Goal: Information Seeking & Learning: Check status

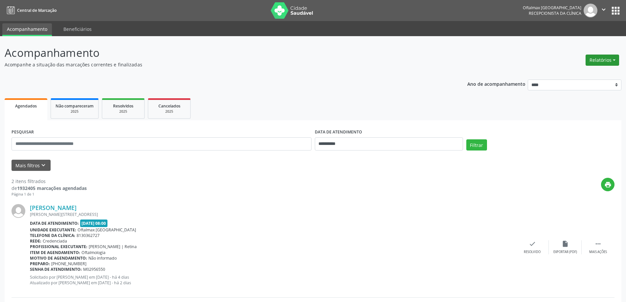
click at [601, 62] on button "Relatórios" at bounding box center [603, 60] width 34 height 11
click at [589, 70] on link "Agendamentos" at bounding box center [584, 74] width 71 height 9
select select "*"
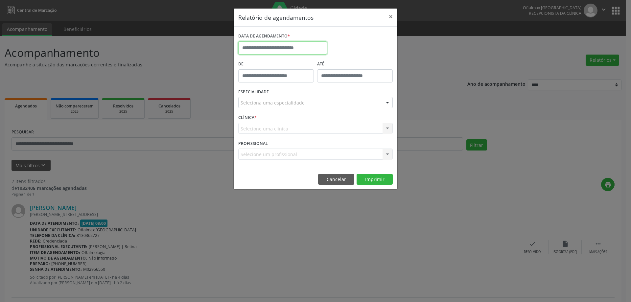
click at [307, 52] on input "text" at bounding box center [282, 47] width 89 height 13
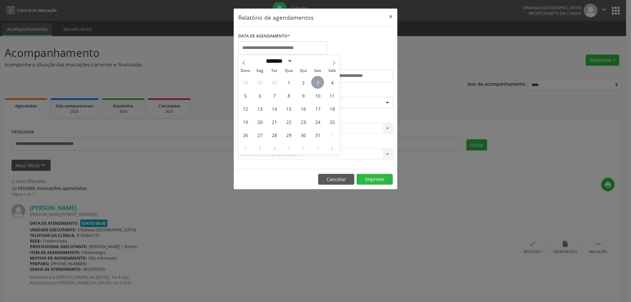
click at [317, 79] on span "3" at bounding box center [317, 82] width 13 height 13
type input "**********"
click at [262, 95] on span "6" at bounding box center [259, 95] width 13 height 13
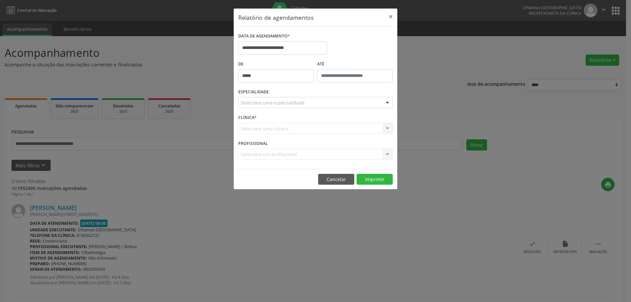
click at [266, 79] on input "*****" at bounding box center [276, 75] width 76 height 13
click at [286, 92] on span at bounding box center [285, 93] width 5 height 7
type input "*****"
type input "**"
click at [286, 92] on span at bounding box center [285, 93] width 5 height 7
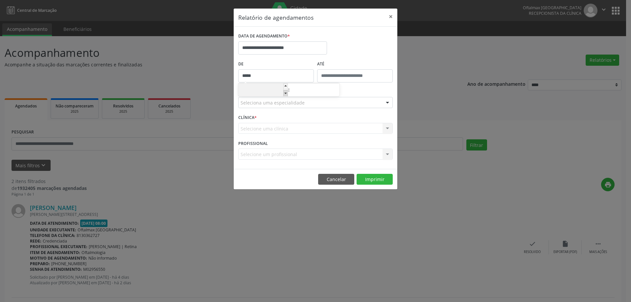
type input "*****"
type input "**"
click at [286, 92] on span at bounding box center [285, 93] width 5 height 7
type input "*****"
type input "**"
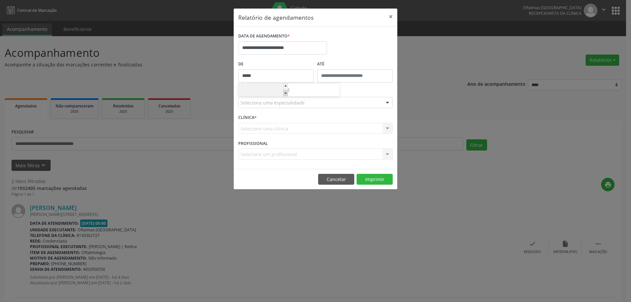
click at [286, 92] on span at bounding box center [285, 93] width 5 height 7
type input "*****"
type input "**"
click at [286, 92] on span at bounding box center [285, 93] width 5 height 7
type input "*****"
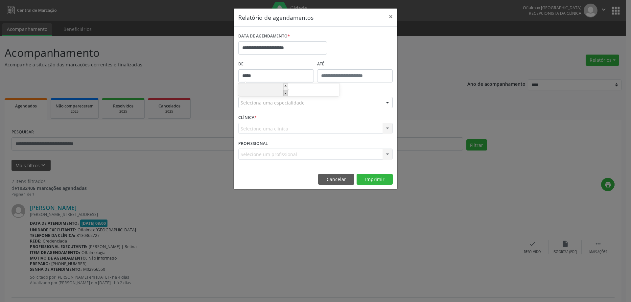
type input "**"
click at [286, 92] on span at bounding box center [285, 93] width 5 height 7
type input "*****"
type input "**"
click at [286, 92] on span at bounding box center [285, 93] width 5 height 7
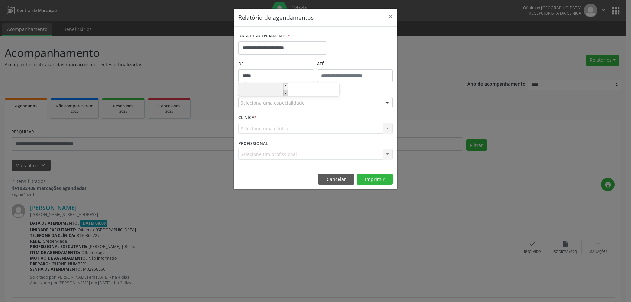
type input "*****"
type input "**"
click at [348, 75] on input "text" at bounding box center [355, 75] width 76 height 13
click at [364, 86] on span at bounding box center [364, 87] width 5 height 7
type input "*****"
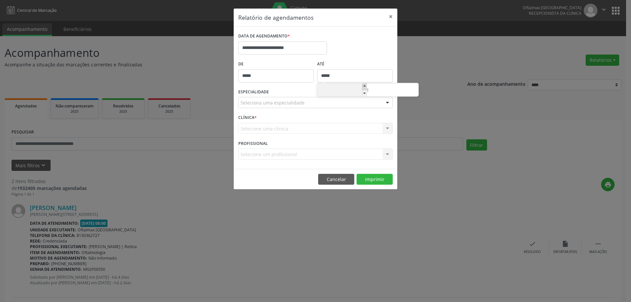
type input "**"
click at [364, 86] on span at bounding box center [364, 87] width 5 height 7
type input "*****"
type input "**"
click at [364, 86] on span at bounding box center [364, 87] width 5 height 7
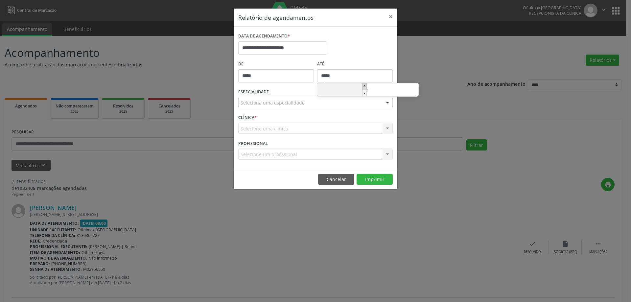
type input "*****"
type input "**"
click at [364, 86] on span at bounding box center [364, 87] width 5 height 7
type input "*****"
type input "**"
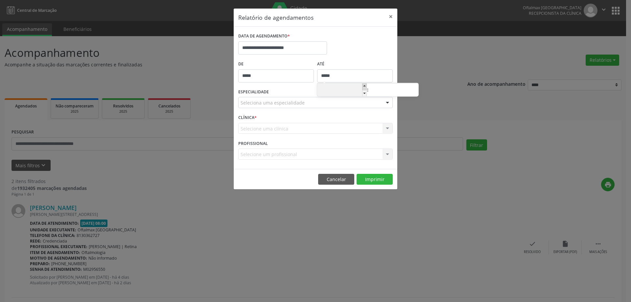
click at [364, 86] on span at bounding box center [364, 87] width 5 height 7
type input "*****"
type input "**"
click at [364, 86] on span at bounding box center [364, 87] width 5 height 7
type input "*****"
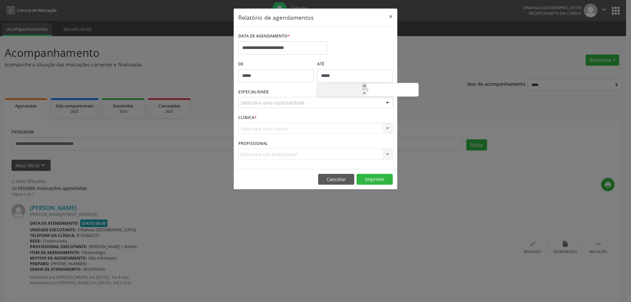
type input "**"
click at [364, 86] on span at bounding box center [364, 87] width 5 height 7
type input "*****"
type input "**"
click at [364, 86] on span at bounding box center [364, 87] width 5 height 7
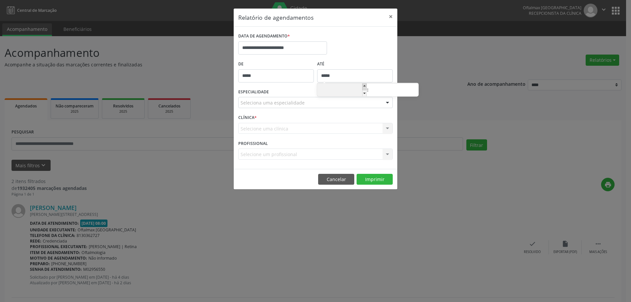
type input "*****"
type input "**"
click at [364, 86] on span at bounding box center [364, 87] width 5 height 7
type input "*****"
type input "**"
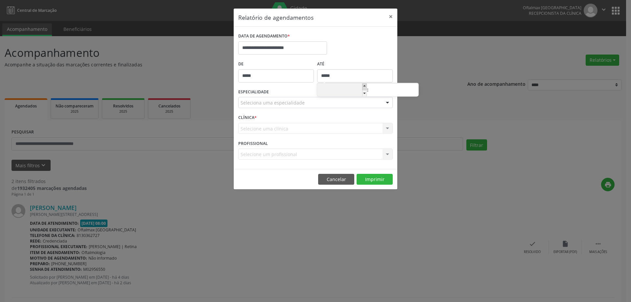
click at [364, 86] on span at bounding box center [364, 87] width 5 height 7
type input "*****"
type input "**"
click at [364, 86] on span at bounding box center [364, 87] width 5 height 7
type input "*****"
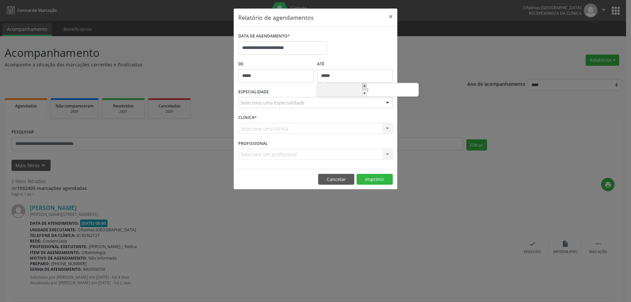
type input "**"
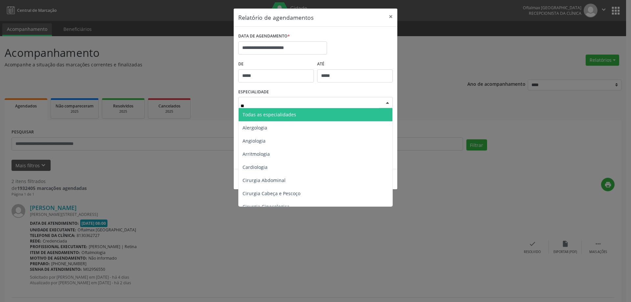
type input "***"
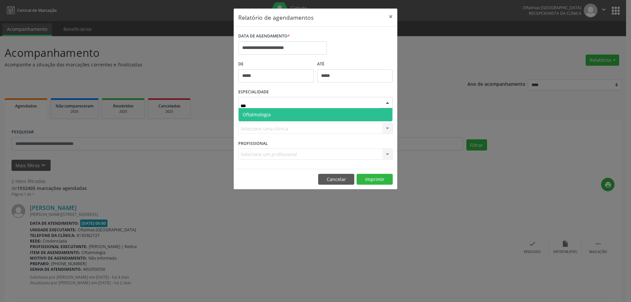
click at [297, 110] on span "Oftalmologia" at bounding box center [316, 114] width 154 height 13
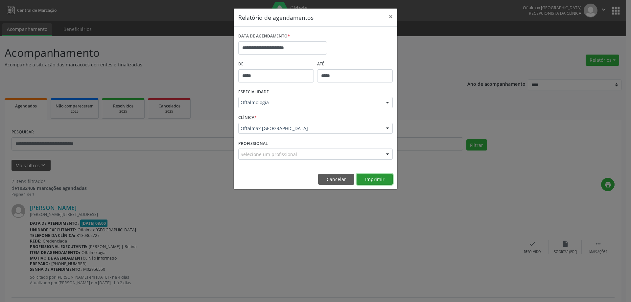
click at [371, 180] on button "Imprimir" at bounding box center [375, 179] width 36 height 11
click at [341, 182] on button "Cancelar" at bounding box center [336, 179] width 36 height 11
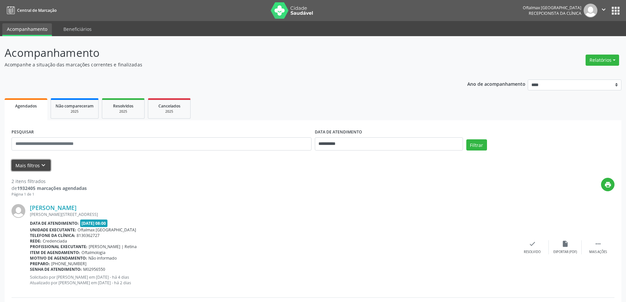
click at [30, 165] on button "Mais filtros keyboard_arrow_down" at bounding box center [31, 166] width 39 height 12
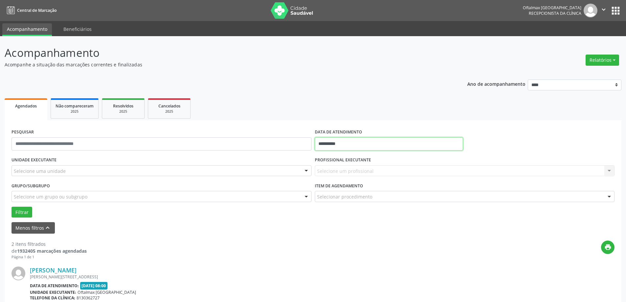
click at [345, 143] on input "**********" at bounding box center [389, 143] width 148 height 13
click at [338, 190] on span "6" at bounding box center [336, 191] width 13 height 13
type input "**********"
click at [338, 190] on span "6" at bounding box center [336, 191] width 13 height 13
click at [123, 171] on div "Selecione uma unidade" at bounding box center [162, 170] width 300 height 11
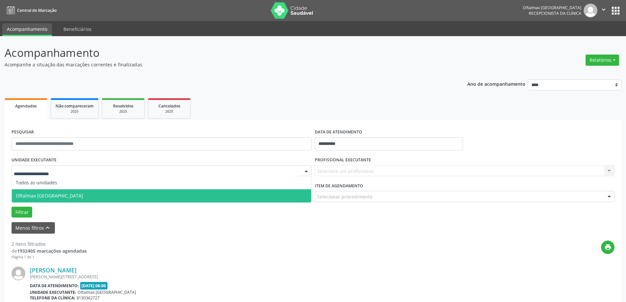
click at [103, 197] on span "Oftalmax [GEOGRAPHIC_DATA]" at bounding box center [162, 195] width 300 height 13
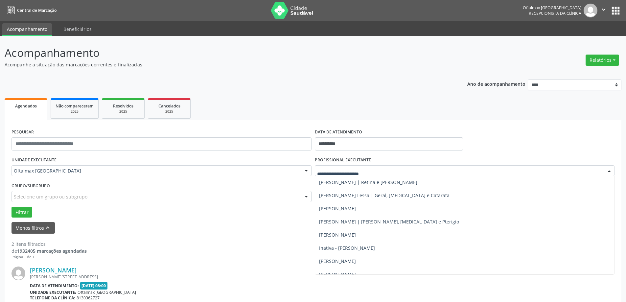
scroll to position [66, 0]
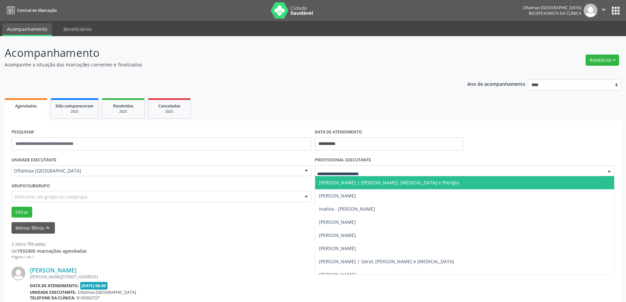
click at [354, 184] on span "[PERSON_NAME] | [PERSON_NAME], [MEDICAL_DATA] e Pterígio" at bounding box center [389, 183] width 140 height 6
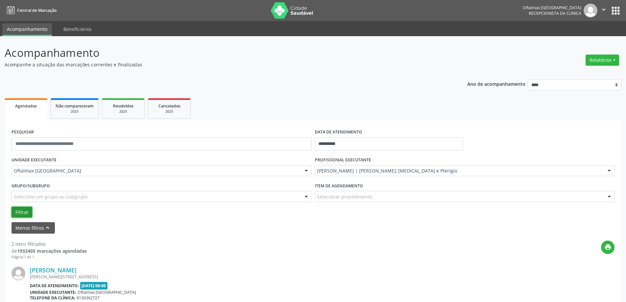
click at [25, 213] on button "Filtrar" at bounding box center [22, 212] width 21 height 11
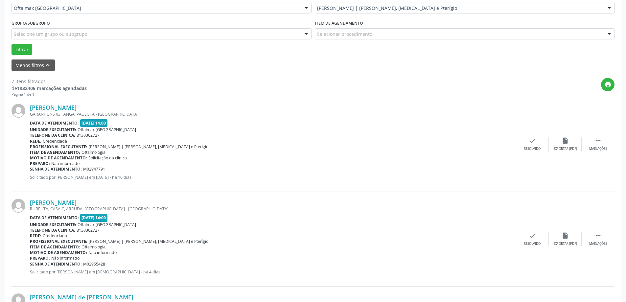
scroll to position [164, 0]
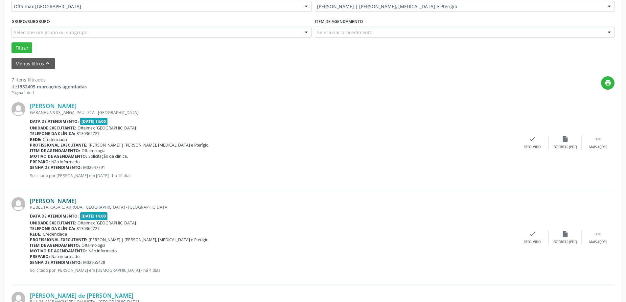
click at [56, 202] on link "Maria Cicera de Lima" at bounding box center [53, 200] width 47 height 7
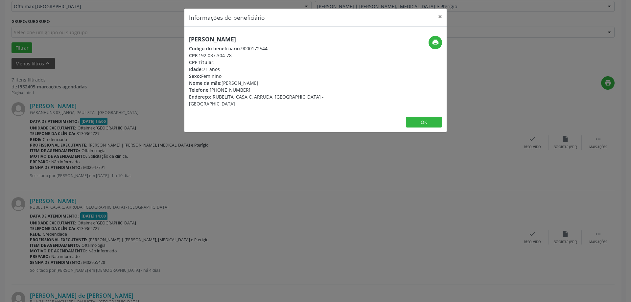
drag, startPoint x: 264, startPoint y: 36, endPoint x: 186, endPoint y: 40, distance: 78.0
click at [186, 40] on div "Maria Cicera de Lima Código do beneficiário: 9000172544 CPF: 192.037.304-78 CPF…" at bounding box center [271, 71] width 175 height 71
copy h5 "Maria Cicera de Lima"
click at [435, 42] on icon "print" at bounding box center [435, 42] width 7 height 7
click at [442, 17] on button "×" at bounding box center [440, 17] width 13 height 16
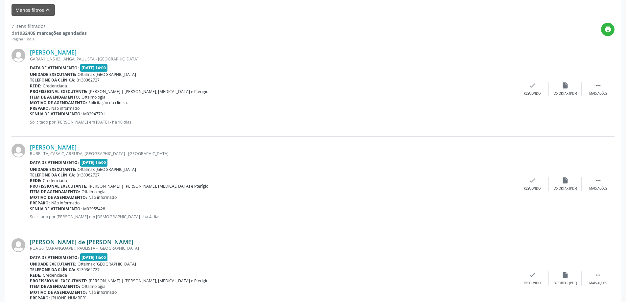
scroll to position [230, 0]
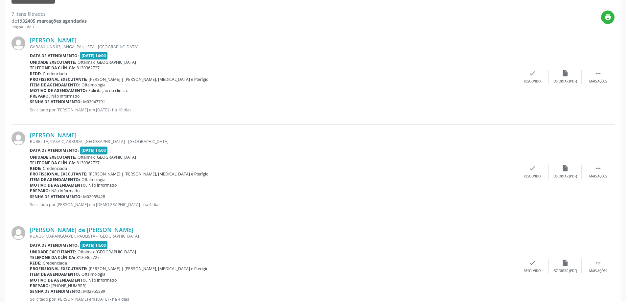
drag, startPoint x: 31, startPoint y: 197, endPoint x: 138, endPoint y: 197, distance: 107.2
click at [138, 197] on div "Senha de atendimento: M02955428" at bounding box center [273, 197] width 486 height 6
copy div "Senha de atendimento: M02955428"
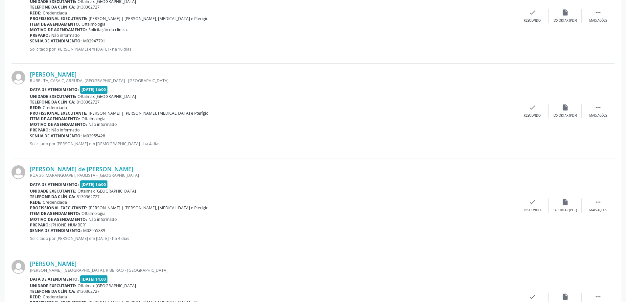
scroll to position [296, 0]
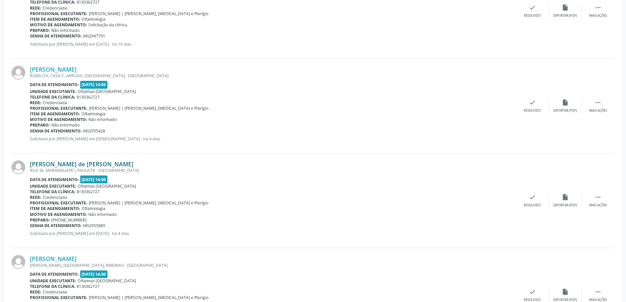
click at [59, 165] on link "Josenildo dos Santos de Medeiros Furtado" at bounding box center [82, 163] width 104 height 7
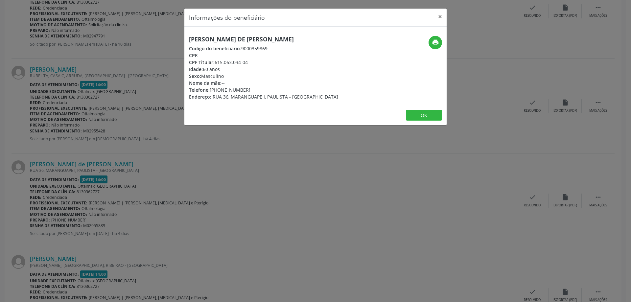
drag, startPoint x: 330, startPoint y: 41, endPoint x: 180, endPoint y: 43, distance: 150.3
click at [180, 43] on div "Informações do beneficiário × Josenildo dos Santos de Medeiros Furtado Código d…" at bounding box center [315, 151] width 631 height 302
copy h5 "Josenildo dos Santos de Medeiros Furtado"
click at [441, 15] on button "×" at bounding box center [440, 17] width 13 height 16
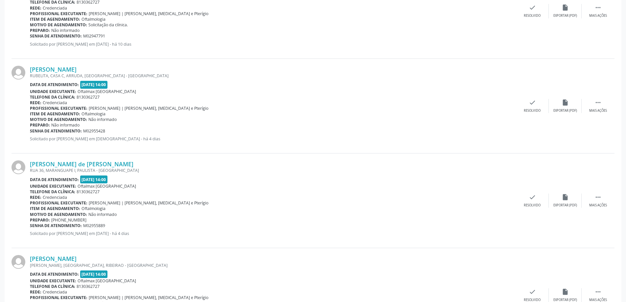
drag, startPoint x: 111, startPoint y: 226, endPoint x: 31, endPoint y: 227, distance: 80.9
click at [31, 227] on div "Senha de atendimento: M02955889" at bounding box center [273, 226] width 486 height 6
copy div "Senha de atendimento: M02955889"
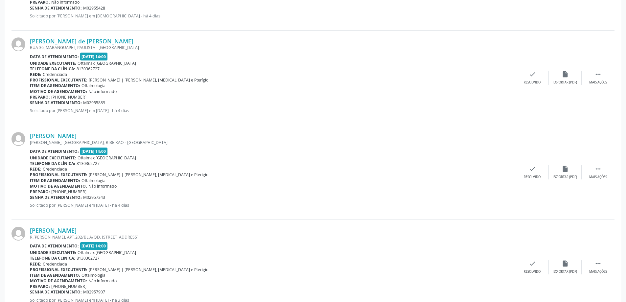
scroll to position [427, 0]
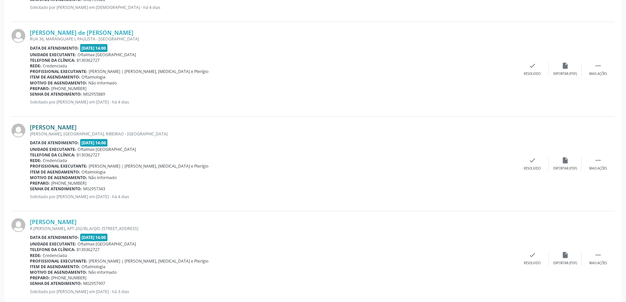
click at [77, 129] on link "Joao Marcos Aleixo da Silva" at bounding box center [53, 127] width 47 height 7
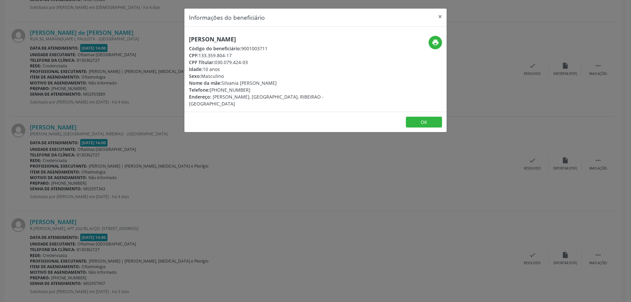
drag, startPoint x: 285, startPoint y: 40, endPoint x: 184, endPoint y: 41, distance: 101.3
click at [184, 41] on div "Informações do beneficiário × Joao Marcos Aleixo da Silva Código do beneficiári…" at bounding box center [315, 151] width 631 height 302
copy h5 "Joao Marcos Aleixo da Silva"
drag, startPoint x: 236, startPoint y: 57, endPoint x: 201, endPoint y: 57, distance: 35.8
click at [201, 57] on div "CPF: 133.359.804-17" at bounding box center [272, 55] width 166 height 7
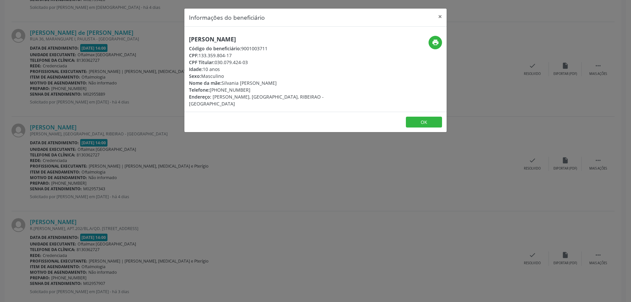
copy div "133.359.804-17"
drag, startPoint x: 292, startPoint y: 39, endPoint x: 180, endPoint y: 42, distance: 111.8
click at [180, 42] on div "Informações do beneficiário × Joao Marcos Aleixo da Silva Código do beneficiári…" at bounding box center [315, 151] width 631 height 302
copy h5 "Joao Marcos Aleixo da Silva"
click at [437, 40] on icon "print" at bounding box center [435, 42] width 7 height 7
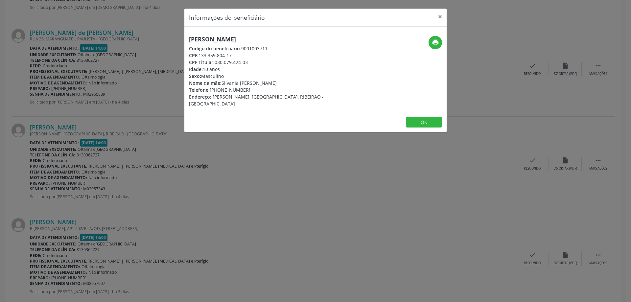
drag, startPoint x: 246, startPoint y: 90, endPoint x: 220, endPoint y: 90, distance: 25.7
click at [220, 90] on div "Telefone: (81) 98724-6523" at bounding box center [272, 89] width 166 height 7
copy div "98724-6523"
click at [440, 16] on button "×" at bounding box center [440, 17] width 13 height 16
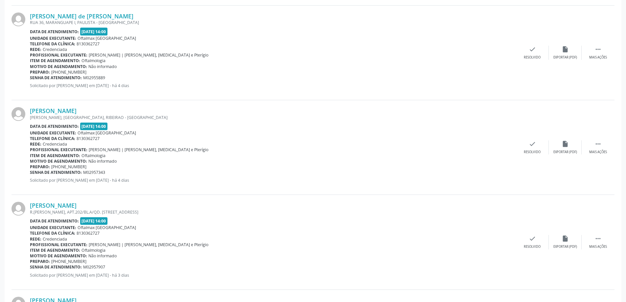
scroll to position [460, 0]
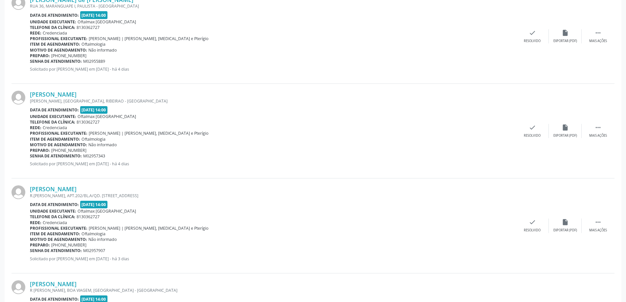
drag, startPoint x: 110, startPoint y: 155, endPoint x: 31, endPoint y: 156, distance: 79.6
click at [31, 156] on div "Senha de atendimento: M02957343" at bounding box center [273, 156] width 486 height 6
copy div "Senha de atendimento: M02957343"
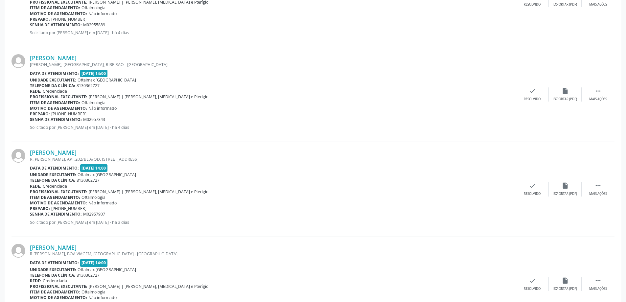
scroll to position [526, 0]
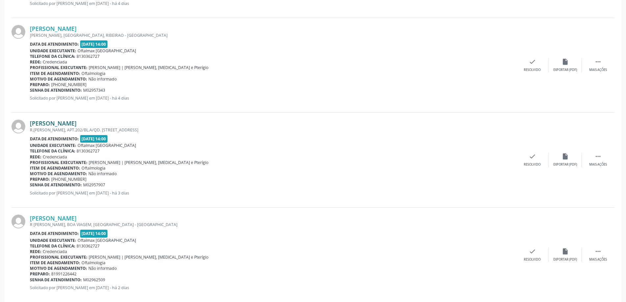
click at [77, 124] on link "Severina Barbosa Pereira" at bounding box center [53, 123] width 47 height 7
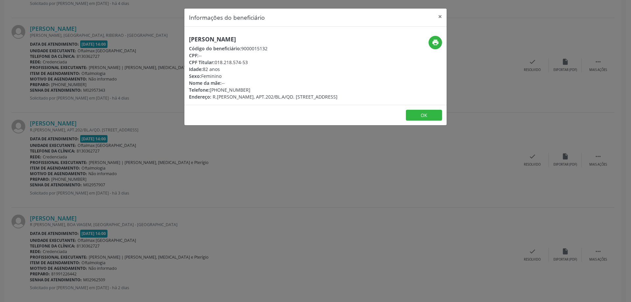
drag, startPoint x: 276, startPoint y: 39, endPoint x: 187, endPoint y: 42, distance: 89.2
click at [187, 42] on div "Severina Barbosa Pereira Código do beneficiário: 9000015132 CPF: -- CPF Titular…" at bounding box center [271, 68] width 175 height 64
copy h5 "Severina Barbosa Pereira"
click at [434, 43] on icon "print" at bounding box center [435, 42] width 7 height 7
click at [442, 17] on button "×" at bounding box center [440, 17] width 13 height 16
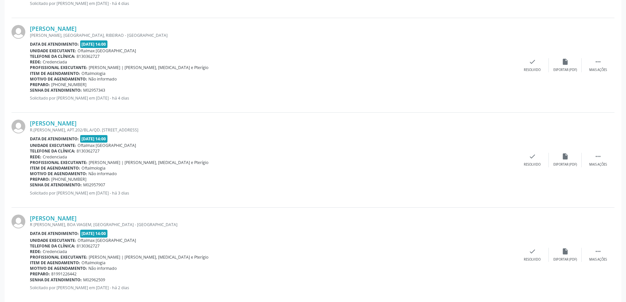
drag, startPoint x: 109, startPoint y: 185, endPoint x: 30, endPoint y: 187, distance: 79.3
click at [30, 187] on div "Senha de atendimento: M02957907" at bounding box center [273, 185] width 486 height 6
click at [77, 124] on link "Severina Barbosa Pereira" at bounding box center [53, 123] width 47 height 7
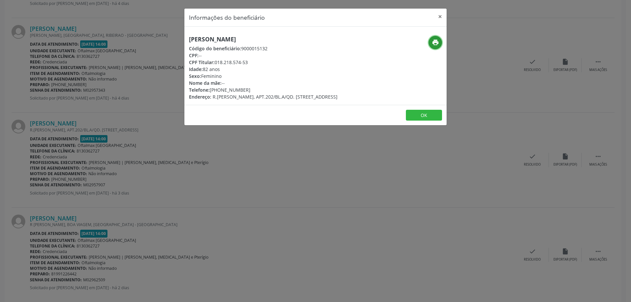
click at [438, 40] on icon "print" at bounding box center [435, 42] width 7 height 7
drag, startPoint x: 220, startPoint y: 90, endPoint x: 243, endPoint y: 90, distance: 23.3
click at [243, 90] on div "Telefone: (81) 3352-0672" at bounding box center [263, 89] width 149 height 7
click at [441, 17] on button "×" at bounding box center [440, 17] width 13 height 16
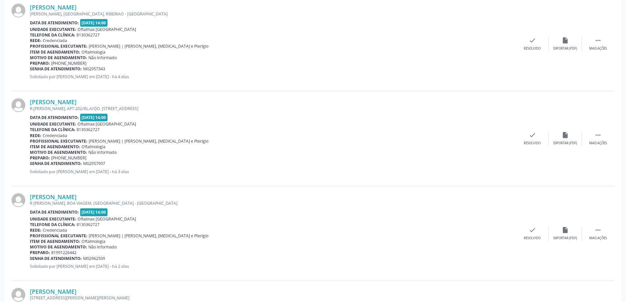
scroll to position [559, 0]
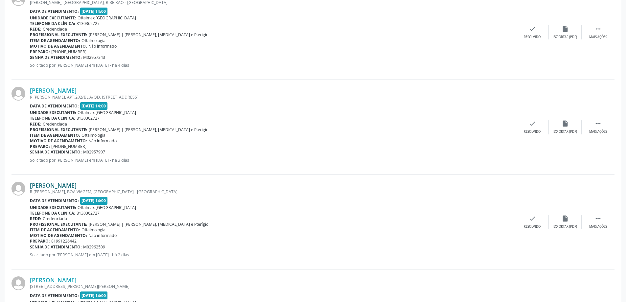
click at [77, 186] on link "Maria Aparecida Pereira de Sa" at bounding box center [53, 185] width 47 height 7
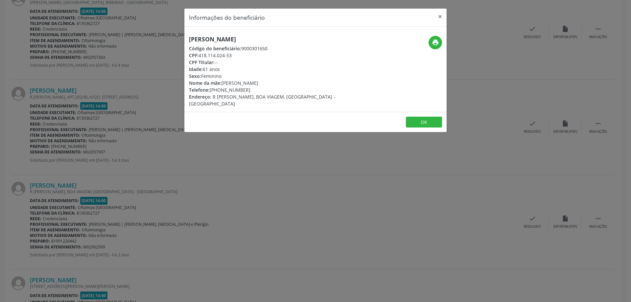
drag, startPoint x: 287, startPoint y: 40, endPoint x: 183, endPoint y: 40, distance: 103.9
click at [183, 40] on div "Informações do beneficiário × Maria Aparecida Pereira de Sa Código do beneficiá…" at bounding box center [315, 151] width 631 height 302
click at [440, 44] on button "print" at bounding box center [435, 42] width 13 height 13
click at [442, 17] on button "×" at bounding box center [440, 17] width 13 height 16
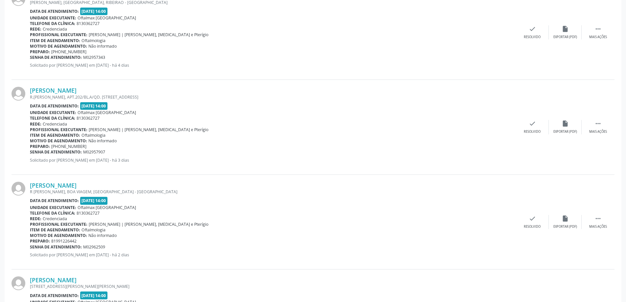
drag, startPoint x: 108, startPoint y: 247, endPoint x: 31, endPoint y: 248, distance: 77.3
click at [31, 248] on div "Senha de atendimento: M02962509" at bounding box center [273, 247] width 486 height 6
drag, startPoint x: 82, startPoint y: 240, endPoint x: 50, endPoint y: 240, distance: 31.6
click at [50, 240] on div "Preparo: 81991226442" at bounding box center [273, 241] width 486 height 6
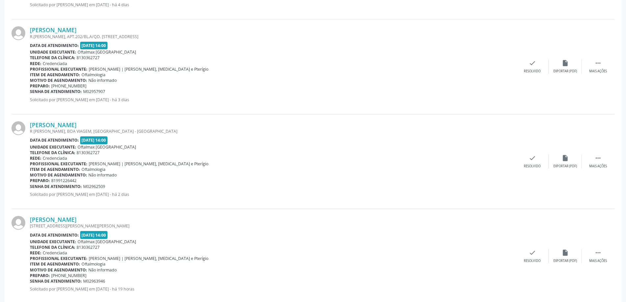
scroll to position [632, 0]
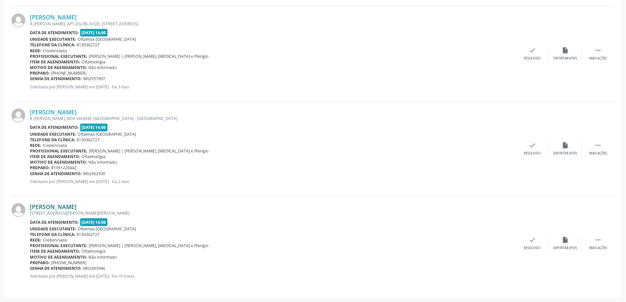
click at [70, 207] on link "Amaro Tavares de Melo Filho" at bounding box center [53, 206] width 47 height 7
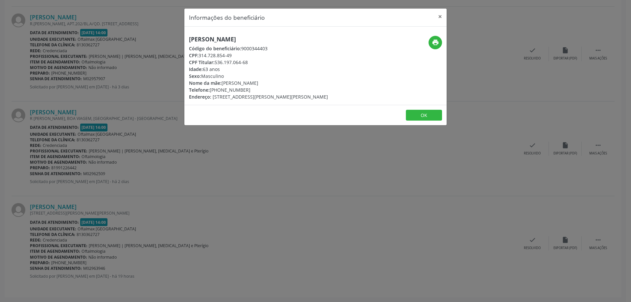
drag, startPoint x: 285, startPoint y: 40, endPoint x: 187, endPoint y: 39, distance: 98.3
click at [187, 39] on div "Amaro Tavares de Melo Filho Código do beneficiário: 9000344403 CPF: 314.728.854…" at bounding box center [271, 68] width 175 height 64
click at [442, 17] on button "×" at bounding box center [440, 17] width 13 height 16
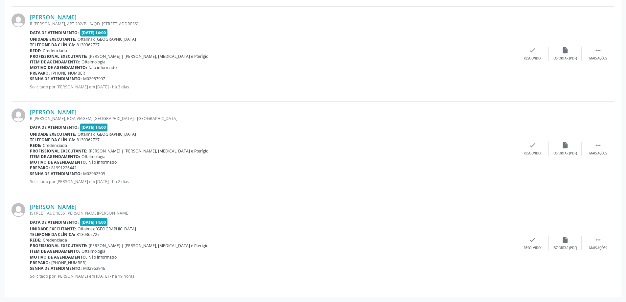
drag, startPoint x: 106, startPoint y: 269, endPoint x: 31, endPoint y: 271, distance: 75.0
click at [31, 271] on div "Senha de atendimento: M02963946" at bounding box center [273, 269] width 486 height 6
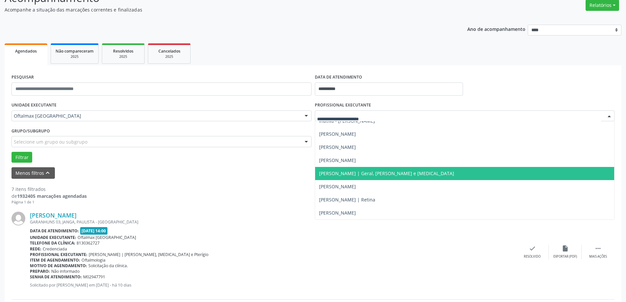
scroll to position [66, 0]
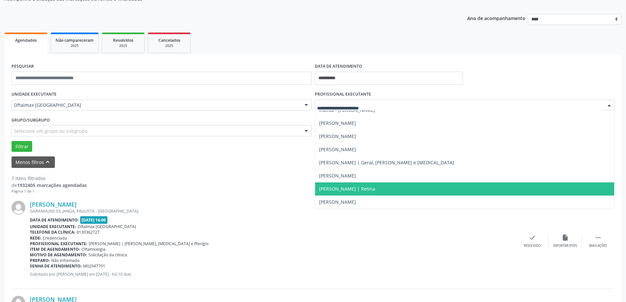
click at [362, 191] on span "[PERSON_NAME] | Retina" at bounding box center [347, 189] width 56 height 6
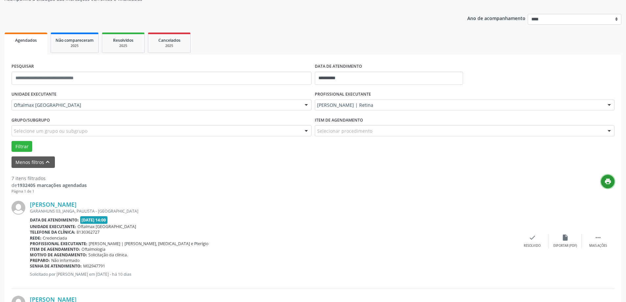
click at [609, 181] on icon "print" at bounding box center [608, 181] width 7 height 7
click at [23, 146] on button "Filtrar" at bounding box center [22, 146] width 21 height 11
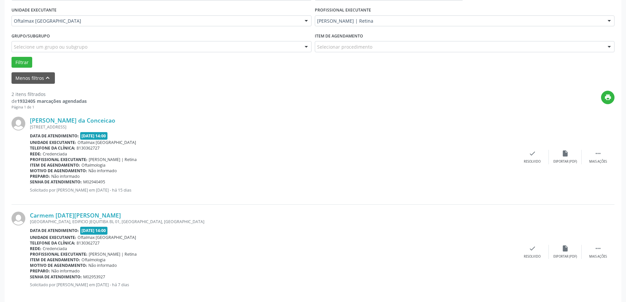
scroll to position [158, 0]
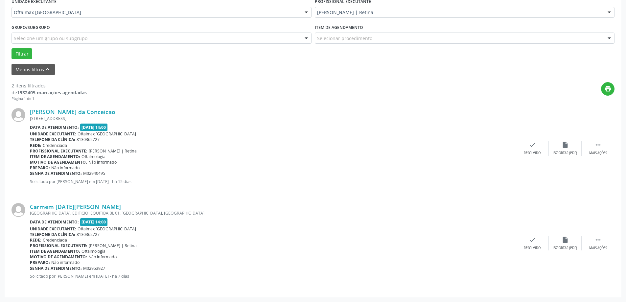
drag, startPoint x: 109, startPoint y: 270, endPoint x: 31, endPoint y: 269, distance: 77.9
click at [31, 269] on div "Senha de atendimento: M02953927" at bounding box center [273, 269] width 486 height 6
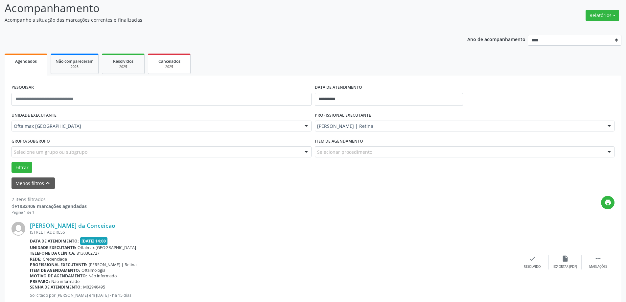
scroll to position [0, 0]
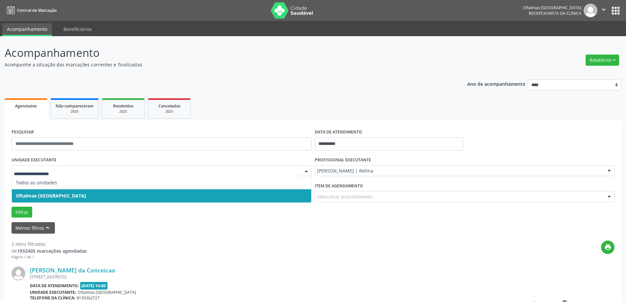
click at [145, 170] on input "text" at bounding box center [156, 174] width 284 height 13
click at [77, 198] on span "Oftalmax [GEOGRAPHIC_DATA]" at bounding box center [51, 196] width 70 height 6
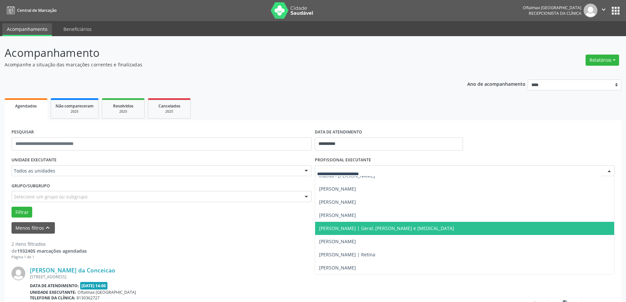
scroll to position [66, 0]
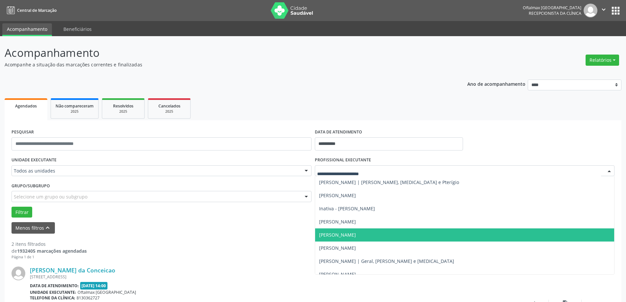
click at [350, 235] on span "Lucas Muniz Suassuna de Medeiros" at bounding box center [337, 235] width 37 height 6
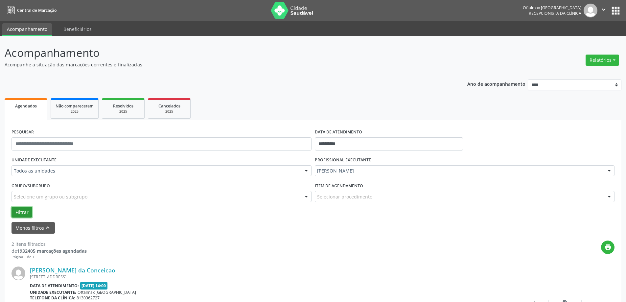
click at [24, 213] on button "Filtrar" at bounding box center [22, 212] width 21 height 11
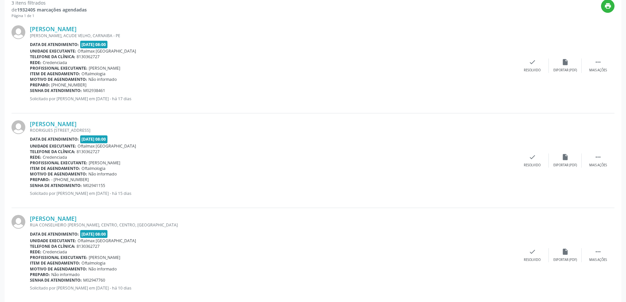
scroll to position [220, 0]
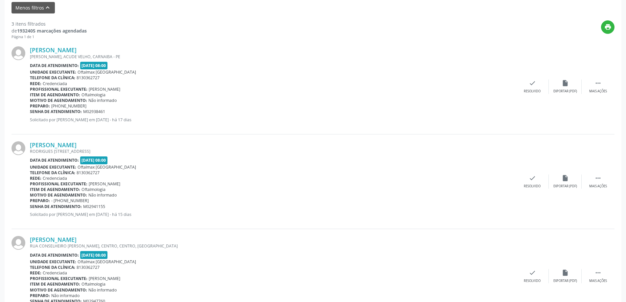
drag, startPoint x: 83, startPoint y: 106, endPoint x: 59, endPoint y: 108, distance: 24.1
click at [59, 108] on div "Preparo: (87) 99916-6477" at bounding box center [273, 106] width 486 height 6
drag, startPoint x: 103, startPoint y: 48, endPoint x: 25, endPoint y: 52, distance: 78.0
click at [25, 52] on div "Janailson Alves de Lima JOAO FERREIRA DA SILVA, ACUDE VELHO, CARNAIBA - PE Data…" at bounding box center [313, 86] width 603 height 95
drag, startPoint x: 202, startPoint y: 95, endPoint x: 193, endPoint y: 75, distance: 21.8
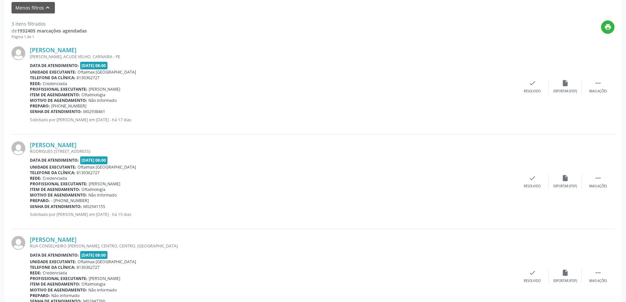
click at [204, 94] on div "Item de agendamento: Oftalmologia" at bounding box center [273, 95] width 486 height 6
drag, startPoint x: 103, startPoint y: 52, endPoint x: 29, endPoint y: 52, distance: 74.3
click at [29, 52] on div "Janailson Alves de Lima JOAO FERREIRA DA SILVA, ACUDE VELHO, CARNAIBA - PE Data…" at bounding box center [313, 86] width 603 height 95
drag, startPoint x: 108, startPoint y: 112, endPoint x: 30, endPoint y: 113, distance: 77.6
click at [30, 113] on div "Senha de atendimento: M02938461" at bounding box center [273, 112] width 486 height 6
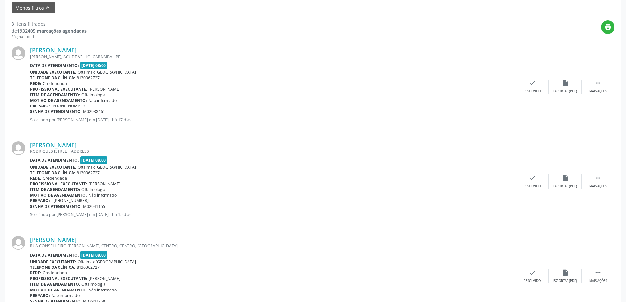
drag, startPoint x: 82, startPoint y: 106, endPoint x: 60, endPoint y: 107, distance: 22.4
click at [60, 107] on div "Preparo: (87) 99916-6477" at bounding box center [273, 106] width 486 height 6
click at [77, 147] on link "Jose Marcelo Pereira Lins Sousa" at bounding box center [53, 144] width 47 height 7
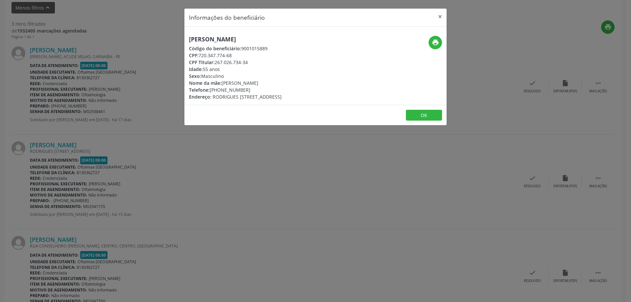
drag, startPoint x: 296, startPoint y: 39, endPoint x: 187, endPoint y: 42, distance: 108.9
click at [187, 42] on div "Jose Marcelo Pereira Lins Sousa Código do beneficiário: 9001015889 CPF: 720.347…" at bounding box center [271, 68] width 175 height 64
click at [441, 17] on button "×" at bounding box center [440, 17] width 13 height 16
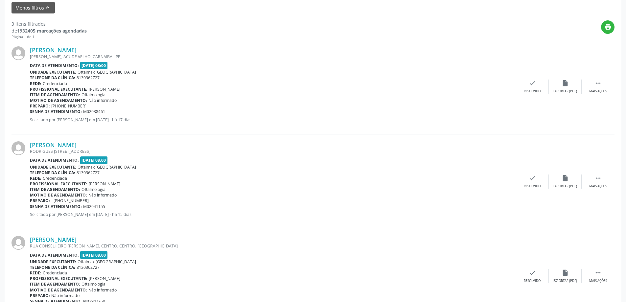
drag, startPoint x: 84, startPoint y: 201, endPoint x: 61, endPoint y: 204, distance: 23.5
click at [61, 203] on div "Preparo: - (81) 99998-1367" at bounding box center [273, 201] width 486 height 6
click at [74, 145] on link "Jose Marcelo Pereira Lins Sousa" at bounding box center [53, 144] width 47 height 7
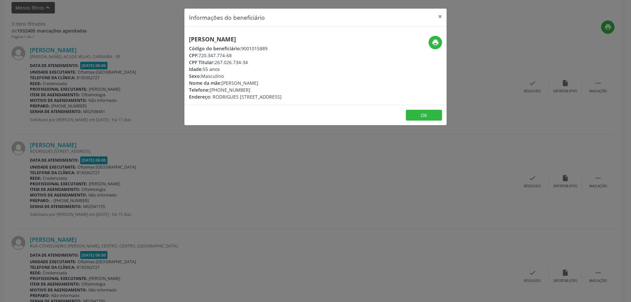
drag, startPoint x: 234, startPoint y: 57, endPoint x: 200, endPoint y: 58, distance: 33.6
click at [200, 58] on div "CPF: 720.347.774-68" at bounding box center [235, 55] width 93 height 7
click at [421, 115] on button "OK" at bounding box center [424, 115] width 36 height 11
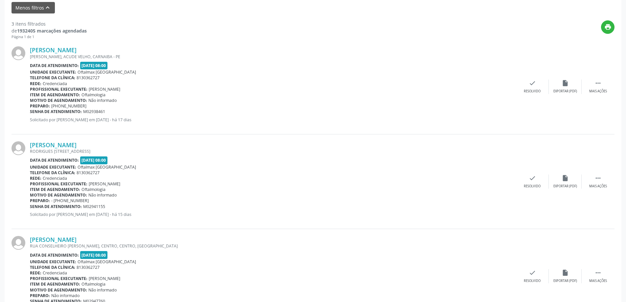
drag, startPoint x: 90, startPoint y: 201, endPoint x: 52, endPoint y: 203, distance: 38.2
click at [52, 203] on div "Preparo: - (81) 99998-1367" at bounding box center [273, 201] width 486 height 6
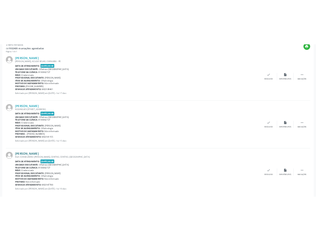
scroll to position [253, 0]
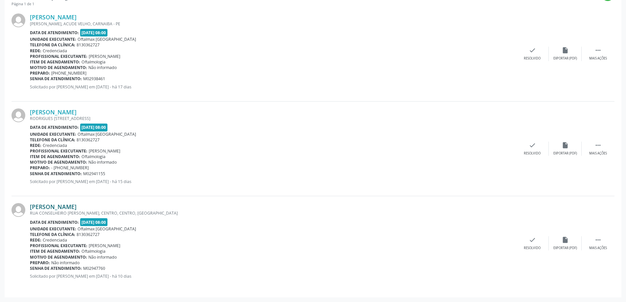
click at [77, 206] on link "Jose Wilian Araujo do Nascimento" at bounding box center [53, 206] width 47 height 7
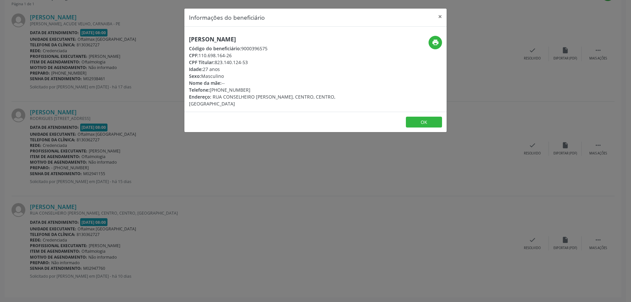
drag, startPoint x: 300, startPoint y: 39, endPoint x: 181, endPoint y: 40, distance: 118.4
click at [181, 40] on div "Informações do beneficiário × Jose Wilian Araujo do Nascimento Código do benefi…" at bounding box center [315, 151] width 631 height 302
drag, startPoint x: 235, startPoint y: 55, endPoint x: 200, endPoint y: 57, distance: 34.9
click at [200, 57] on div "CPF: 110.698.164-26" at bounding box center [272, 55] width 166 height 7
drag, startPoint x: 247, startPoint y: 92, endPoint x: 220, endPoint y: 90, distance: 26.7
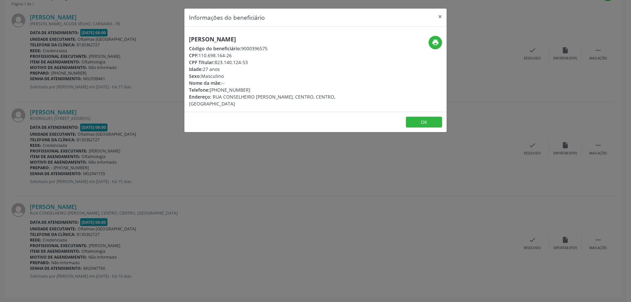
click at [220, 90] on div "Telefone: (81) 99749-6136" at bounding box center [272, 89] width 166 height 7
click at [440, 18] on button "×" at bounding box center [440, 17] width 13 height 16
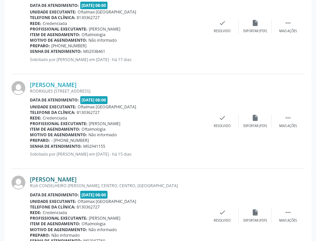
scroll to position [314, 0]
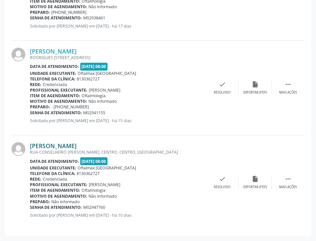
click at [70, 145] on link "Jose Wilian Araujo do Nascimento" at bounding box center [53, 145] width 47 height 7
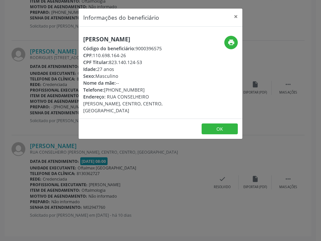
drag, startPoint x: 121, startPoint y: 47, endPoint x: 76, endPoint y: 40, distance: 45.7
click at [76, 40] on div "Informações do beneficiário × Jose Wilian Araujo do Nascimento Código do benefi…" at bounding box center [160, 120] width 321 height 241
click at [232, 40] on icon "print" at bounding box center [231, 42] width 7 height 7
click at [236, 16] on button "×" at bounding box center [235, 17] width 13 height 16
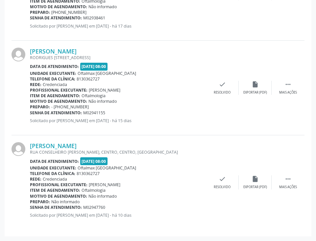
drag, startPoint x: 109, startPoint y: 208, endPoint x: 31, endPoint y: 209, distance: 78.6
click at [31, 209] on div "Senha de atendimento: M02947760" at bounding box center [118, 208] width 176 height 6
click at [113, 204] on div "Preparo: Não informado" at bounding box center [118, 202] width 176 height 6
click at [77, 144] on link "Jose Wilian Araujo do Nascimento" at bounding box center [53, 145] width 47 height 7
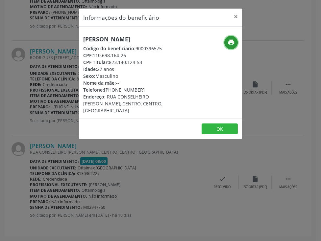
click at [230, 39] on icon "print" at bounding box center [231, 42] width 7 height 7
drag, startPoint x: 141, startPoint y: 96, endPoint x: 115, endPoint y: 99, distance: 26.1
click at [115, 93] on div "Telefone: (81) 99749-6136" at bounding box center [133, 89] width 100 height 7
click at [236, 15] on button "×" at bounding box center [235, 17] width 13 height 16
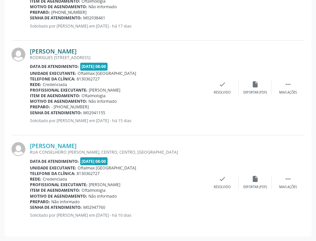
click at [77, 52] on link "Jose Marcelo Pereira Lins Sousa" at bounding box center [53, 51] width 47 height 7
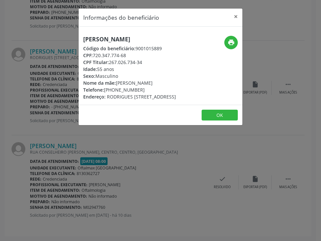
drag, startPoint x: 108, startPoint y: 46, endPoint x: 72, endPoint y: 35, distance: 37.7
click at [72, 35] on div "Informações do beneficiário × Jose Marcelo Pereira Lins Sousa Código do benefic…" at bounding box center [160, 120] width 321 height 241
click at [237, 16] on button "×" at bounding box center [235, 17] width 13 height 16
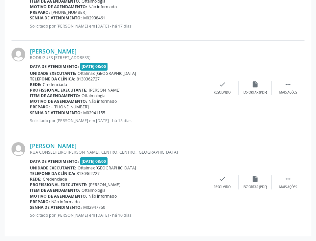
drag, startPoint x: 108, startPoint y: 111, endPoint x: 30, endPoint y: 114, distance: 77.7
click at [30, 114] on div "Senha de atendimento: M02941155" at bounding box center [118, 113] width 176 height 6
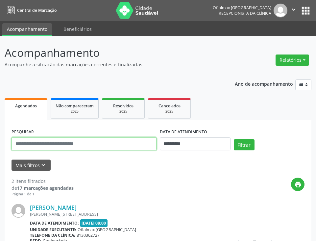
click at [42, 141] on input "text" at bounding box center [84, 143] width 145 height 13
type input "**********"
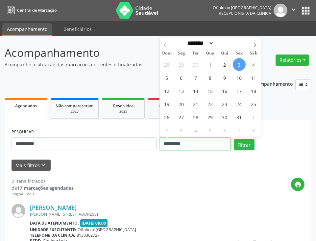
click at [226, 146] on input "**********" at bounding box center [195, 143] width 71 height 13
click at [179, 80] on span "6" at bounding box center [181, 77] width 13 height 13
type input "**********"
click at [179, 80] on span "6" at bounding box center [181, 77] width 13 height 13
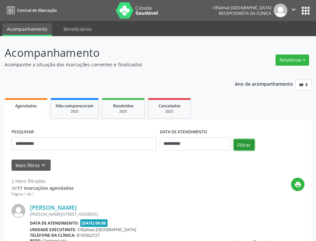
click at [241, 145] on button "Filtrar" at bounding box center [244, 144] width 21 height 11
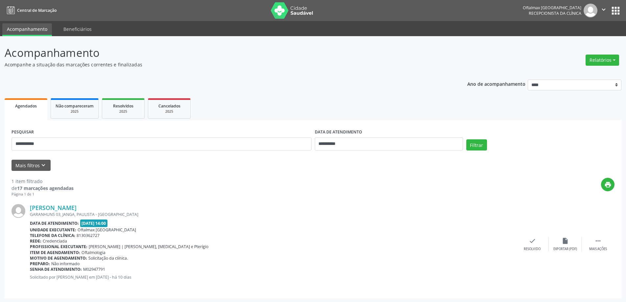
scroll to position [1, 0]
